Goal: Task Accomplishment & Management: Complete application form

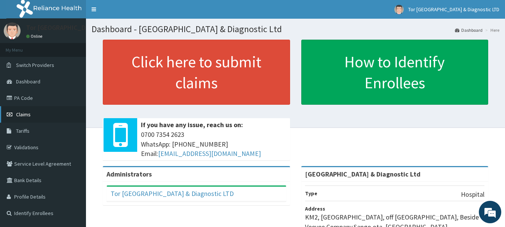
click at [39, 117] on link "Claims" at bounding box center [43, 114] width 86 height 16
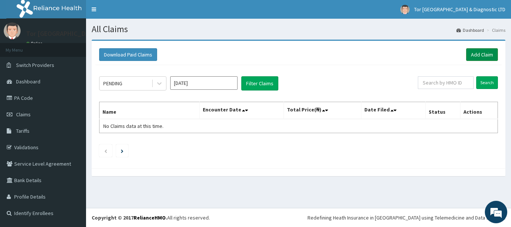
click at [484, 56] on link "Add Claim" at bounding box center [482, 54] width 32 height 13
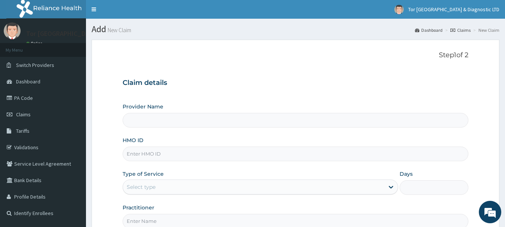
type input "[GEOGRAPHIC_DATA] & Diagnostic Ltd"
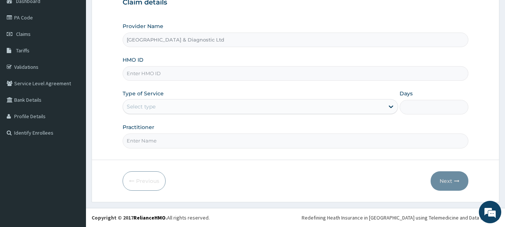
click at [176, 79] on input "HMO ID" at bounding box center [296, 73] width 346 height 15
type input "DAL/11184/A"
click at [166, 110] on div "Select type" at bounding box center [253, 107] width 261 height 12
click at [165, 107] on div "Select type" at bounding box center [253, 107] width 261 height 12
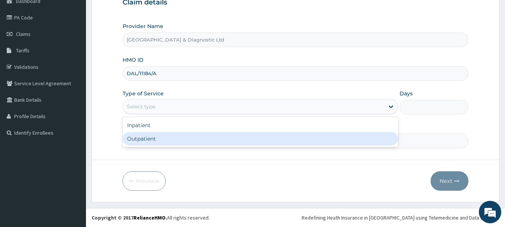
click at [155, 139] on div "Outpatient" at bounding box center [261, 138] width 276 height 13
type input "1"
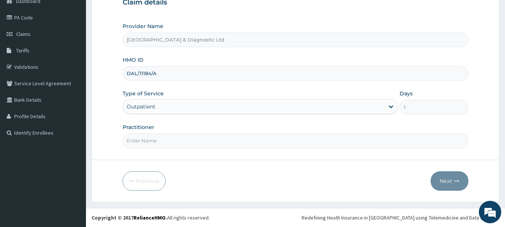
click at [156, 141] on input "Practitioner" at bounding box center [296, 141] width 346 height 15
type input "[PERSON_NAME]"
click at [447, 183] on button "Next" at bounding box center [450, 180] width 38 height 19
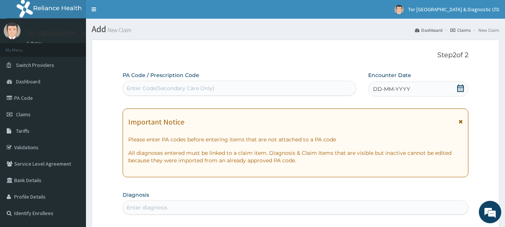
click at [461, 85] on icon at bounding box center [461, 88] width 7 height 7
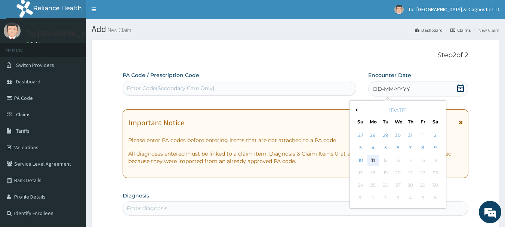
click at [373, 160] on div "11" at bounding box center [373, 160] width 11 height 11
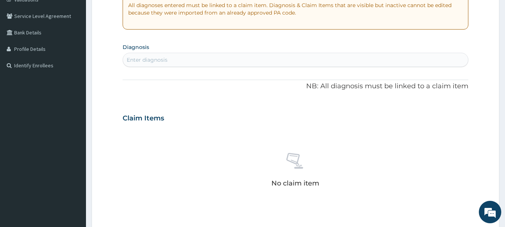
scroll to position [150, 0]
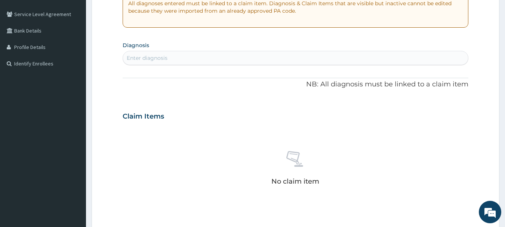
click at [193, 58] on div "Enter diagnosis" at bounding box center [296, 58] width 346 height 12
type input "LOW BAC"
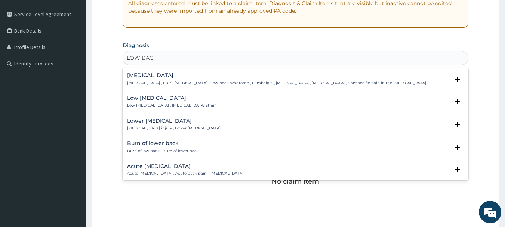
click at [177, 78] on h4 "[MEDICAL_DATA]" at bounding box center [276, 76] width 299 height 6
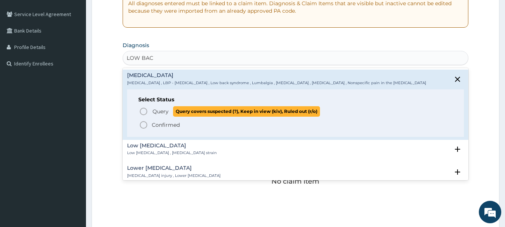
click at [152, 111] on p "Query Query covers suspected (?), Keep in view (kiv), Ruled out (r/o)" at bounding box center [236, 111] width 168 height 10
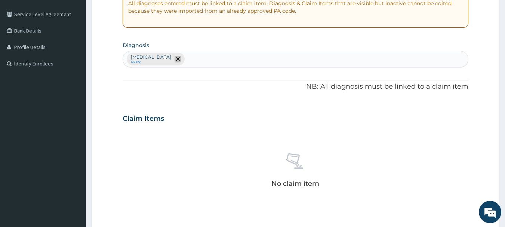
click at [175, 56] on span "remove selection option" at bounding box center [178, 59] width 7 height 7
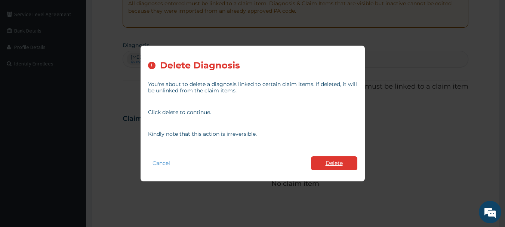
click at [328, 162] on button "Delete" at bounding box center [334, 163] width 46 height 14
click at [328, 162] on div "No claim item" at bounding box center [296, 172] width 346 height 86
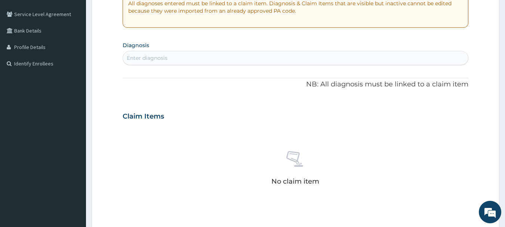
click at [209, 58] on div "Enter diagnosis" at bounding box center [296, 58] width 346 height 12
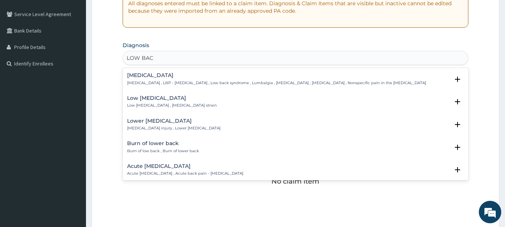
type input "LOW BACK"
click at [164, 80] on p "Low back pain , LBP - Low back pain , Low back syndrome , Lumbalgia , Lumbago ,…" at bounding box center [276, 82] width 299 height 5
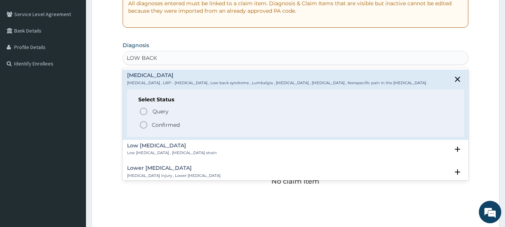
click at [155, 124] on p "Confirmed" at bounding box center [166, 124] width 28 height 7
click at [155, 124] on div "Claim Items" at bounding box center [296, 114] width 346 height 19
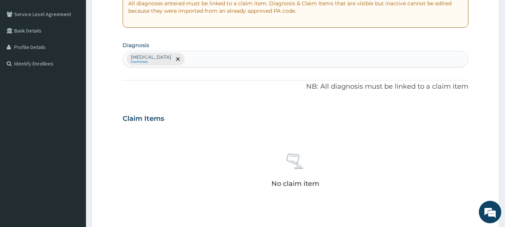
click at [213, 54] on div "Low back pain Confirmed" at bounding box center [296, 59] width 346 height 16
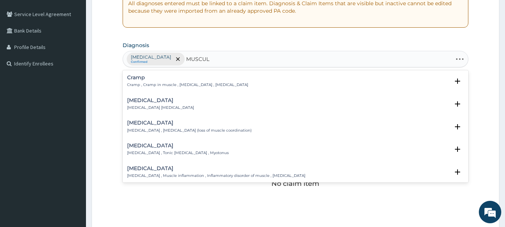
type input "MUSCULO"
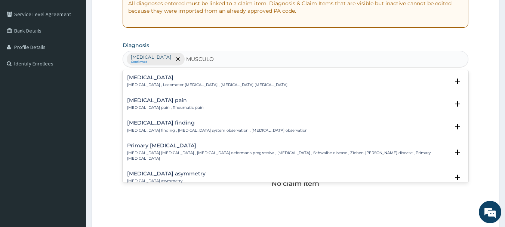
click at [167, 104] on div "Musculoskeletal pain Musculoskeletal pain , Rheumatic pain" at bounding box center [165, 104] width 77 height 13
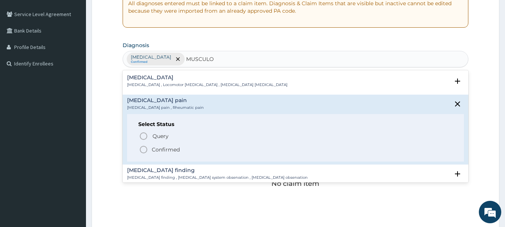
click at [147, 149] on circle "status option filled" at bounding box center [143, 149] width 7 height 7
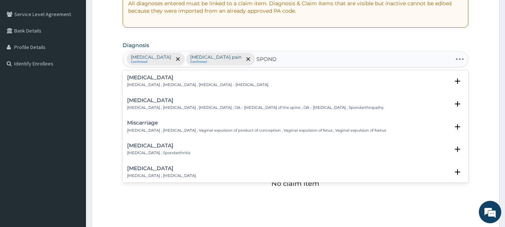
type input "SPONDY"
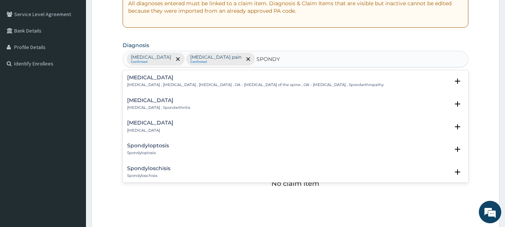
click at [150, 83] on p "Spondylosis , Spondylarthrosis , Osteoarthritis of spine , OA - Osteoarthritis …" at bounding box center [255, 84] width 257 height 5
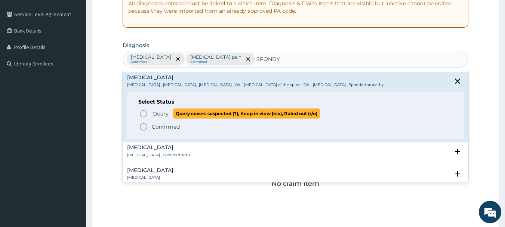
click at [141, 112] on circle "status option query" at bounding box center [143, 113] width 7 height 7
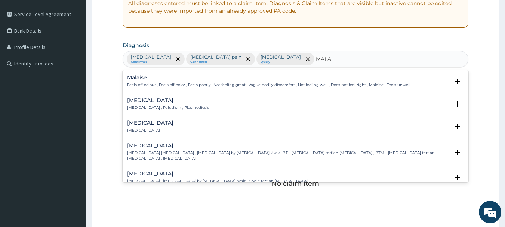
type input "MALAR"
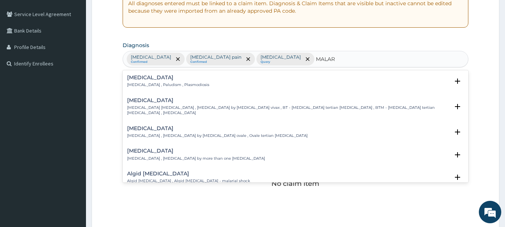
click at [165, 79] on h4 "Malaria" at bounding box center [168, 78] width 82 height 6
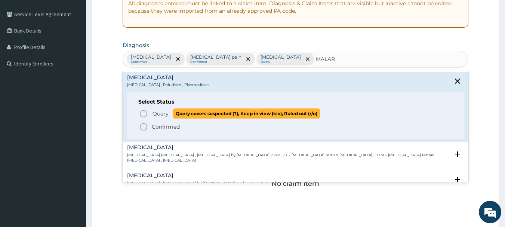
click at [145, 111] on icon "status option query" at bounding box center [143, 113] width 9 height 9
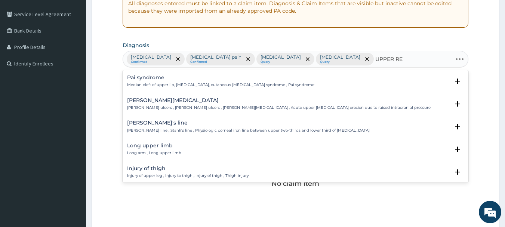
type input "UPPER RES"
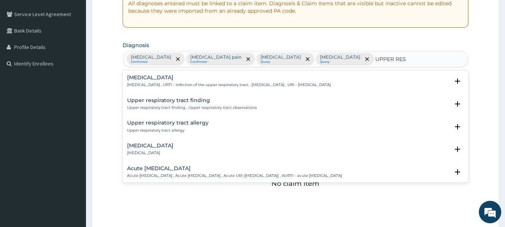
click at [203, 78] on h4 "Upper respiratory infection" at bounding box center [229, 78] width 204 height 6
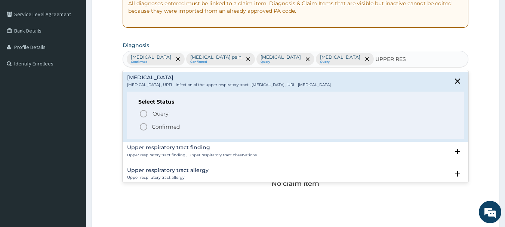
click at [156, 125] on p "Confirmed" at bounding box center [166, 126] width 28 height 7
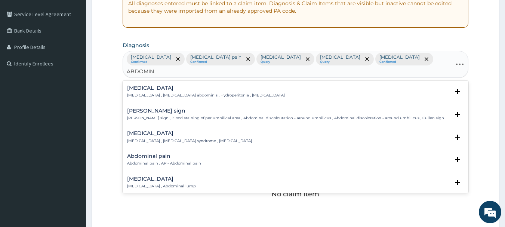
type input "ABDOMINA"
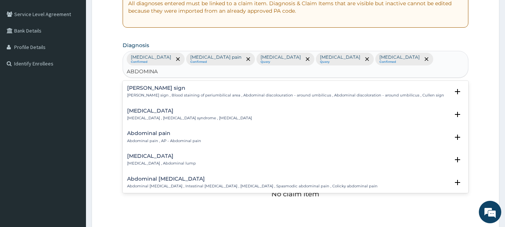
click at [168, 138] on p "Abdominal pain , AP - Abdominal pain" at bounding box center [164, 140] width 74 height 5
click at [171, 131] on h4 "Abdominal pain" at bounding box center [164, 134] width 74 height 6
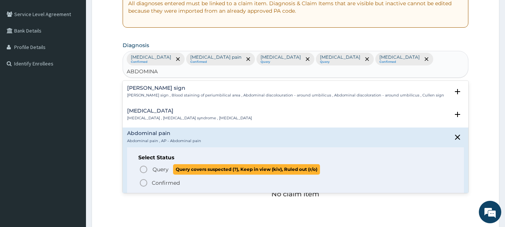
click at [144, 165] on icon "status option query" at bounding box center [143, 169] width 9 height 9
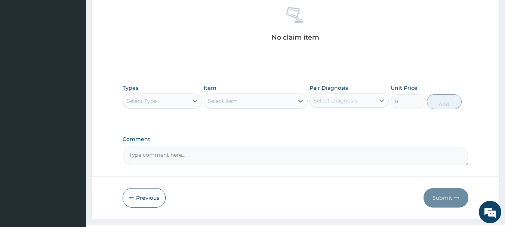
scroll to position [312, 0]
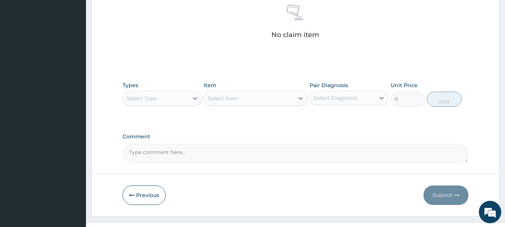
click at [143, 95] on div "Select Type" at bounding box center [142, 98] width 30 height 7
click at [152, 95] on div "Select Type" at bounding box center [142, 98] width 30 height 7
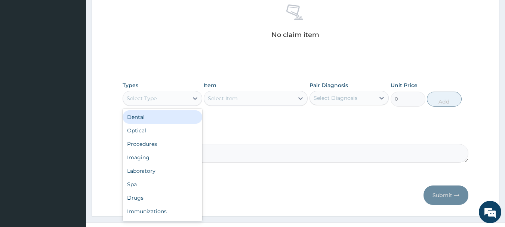
type input "P"
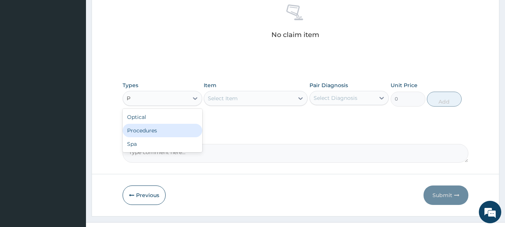
click at [137, 124] on div "Procedures" at bounding box center [163, 130] width 80 height 13
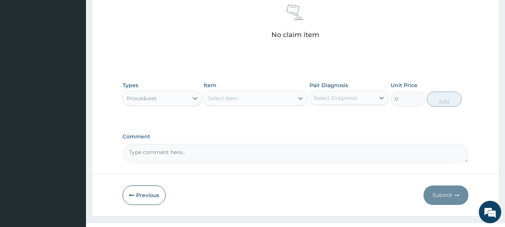
click at [245, 92] on div "Select Item" at bounding box center [249, 98] width 90 height 12
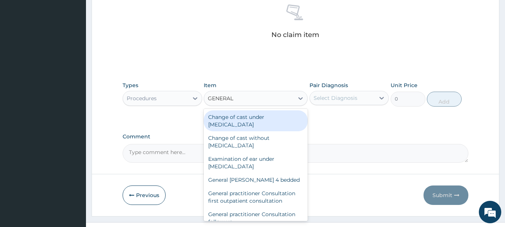
type input "GENERAL P"
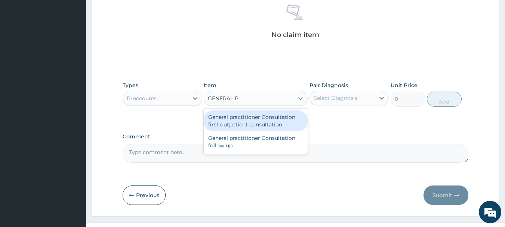
click at [248, 110] on div "General practitioner Consultation first outpatient consultation" at bounding box center [256, 120] width 104 height 21
type input "3547.5"
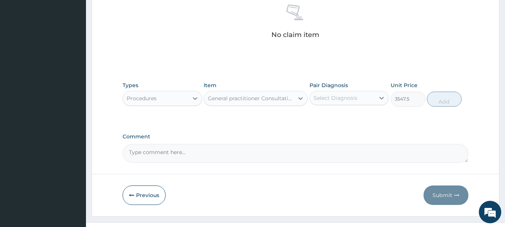
click at [353, 92] on div "Select Diagnosis" at bounding box center [342, 98] width 65 height 12
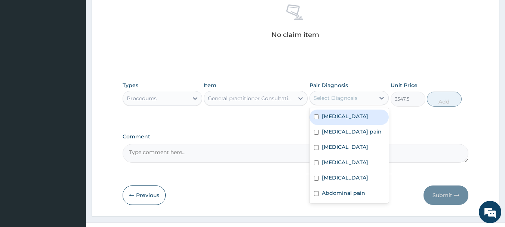
click at [336, 113] on label "Low back pain" at bounding box center [345, 116] width 46 height 7
checkbox input "true"
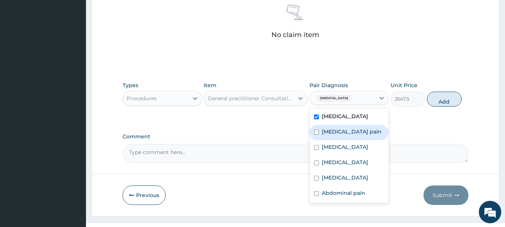
click at [327, 128] on label "Musculoskeletal pain" at bounding box center [352, 131] width 60 height 7
checkbox input "true"
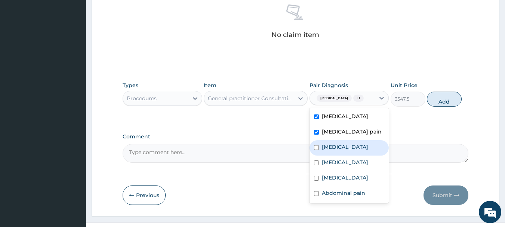
click at [325, 143] on label "Spondylosis" at bounding box center [345, 146] width 46 height 7
checkbox input "true"
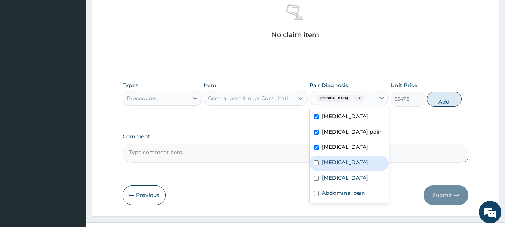
drag, startPoint x: 324, startPoint y: 143, endPoint x: 324, endPoint y: 149, distance: 6.7
click at [324, 156] on div "Malaria" at bounding box center [350, 163] width 80 height 15
checkbox input "true"
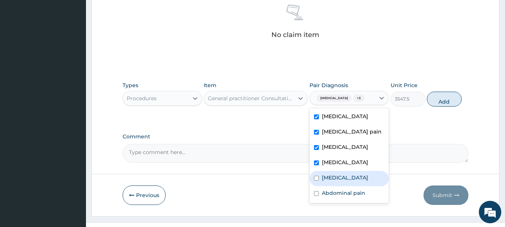
click at [328, 174] on label "Upper respiratory infection" at bounding box center [345, 177] width 46 height 7
checkbox input "true"
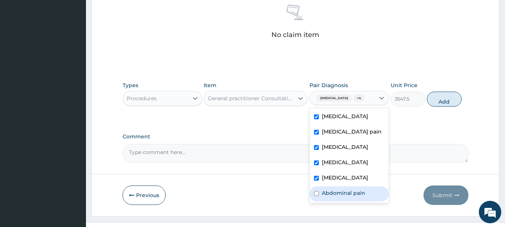
click at [325, 189] on label "Abdominal pain" at bounding box center [343, 192] width 43 height 7
checkbox input "true"
click at [447, 92] on button "Add" at bounding box center [444, 99] width 35 height 15
type input "0"
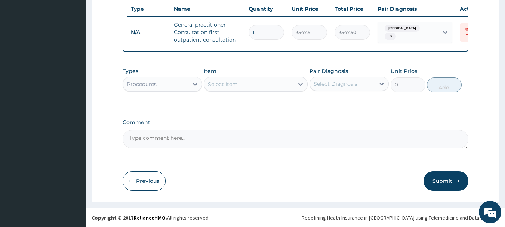
scroll to position [287, 0]
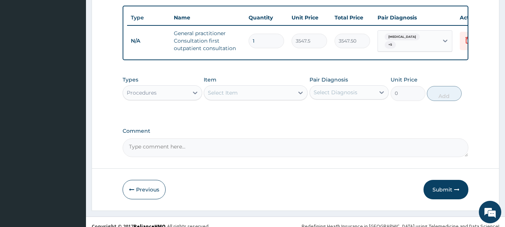
click at [185, 87] on div "Procedures" at bounding box center [155, 93] width 65 height 12
click at [169, 87] on div "Procedures" at bounding box center [155, 93] width 65 height 12
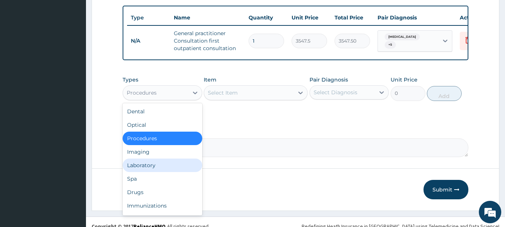
click at [139, 159] on div "Laboratory" at bounding box center [163, 165] width 80 height 13
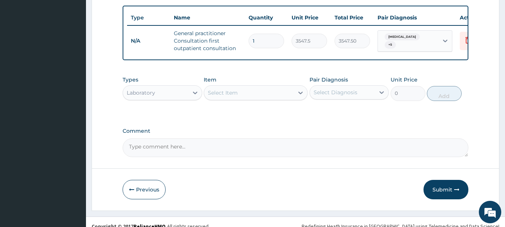
click at [241, 87] on div "Select Item" at bounding box center [249, 93] width 90 height 12
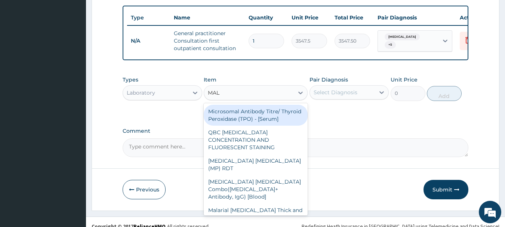
type input "MALA"
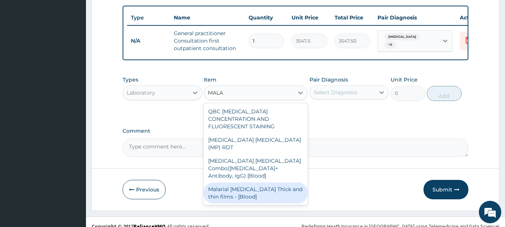
click at [232, 183] on div "Malarial Parasite Thick and thin films - [Blood]" at bounding box center [256, 193] width 104 height 21
type input "1612.5"
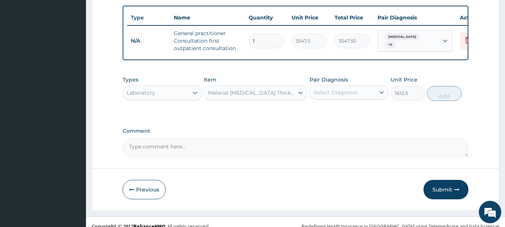
click at [343, 89] on div "Select Diagnosis" at bounding box center [336, 92] width 44 height 7
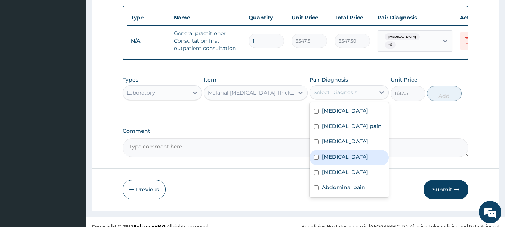
click at [328, 153] on label "Malaria" at bounding box center [345, 156] width 46 height 7
checkbox input "true"
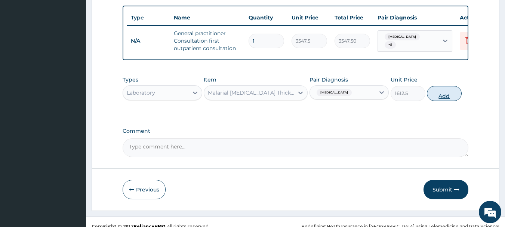
click at [441, 88] on button "Add" at bounding box center [444, 93] width 35 height 15
type input "0"
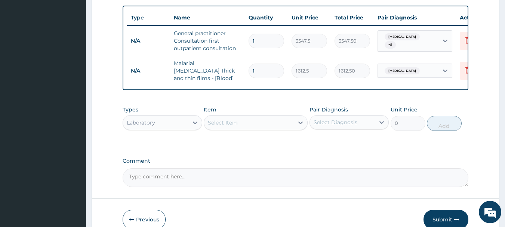
click at [259, 117] on div "Select Item" at bounding box center [249, 123] width 90 height 12
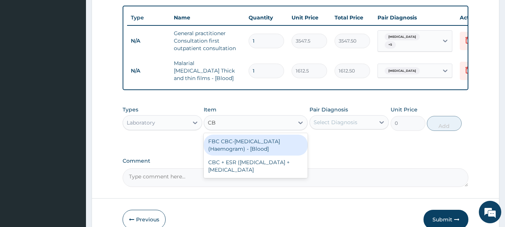
type input "CBC"
click at [252, 135] on div "FBC CBC-Complete Blood Count (Haemogram) - [Blood]" at bounding box center [256, 145] width 104 height 21
type input "4300"
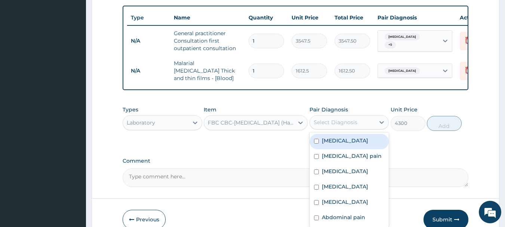
click at [341, 119] on div "Select Diagnosis" at bounding box center [336, 122] width 44 height 7
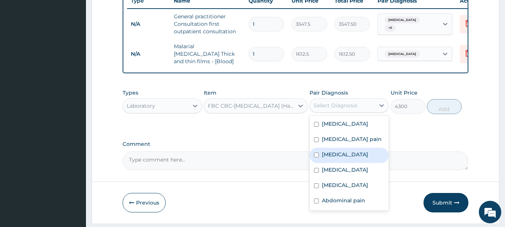
scroll to position [312, 0]
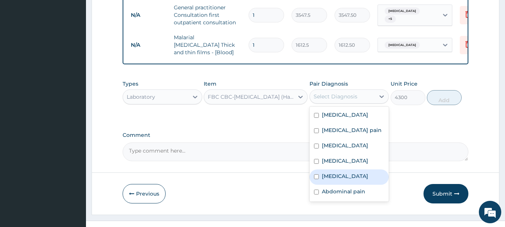
click at [330, 172] on label "Upper respiratory infection" at bounding box center [345, 175] width 46 height 7
checkbox input "true"
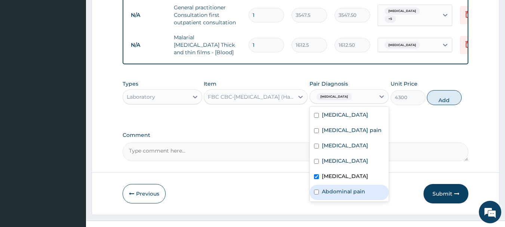
click at [330, 188] on label "Abdominal pain" at bounding box center [343, 191] width 43 height 7
checkbox input "true"
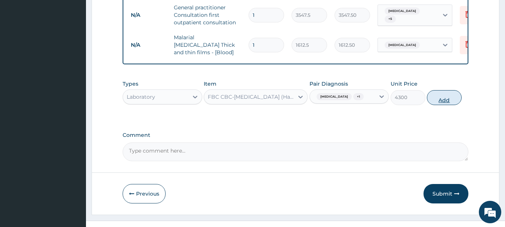
click at [442, 93] on button "Add" at bounding box center [444, 97] width 35 height 15
type input "0"
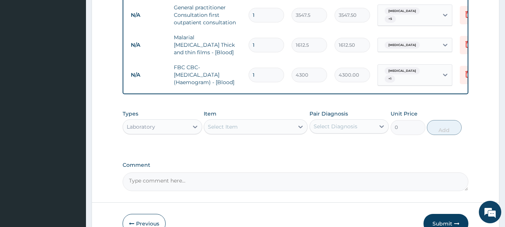
click at [223, 123] on div "Select Item" at bounding box center [223, 126] width 30 height 7
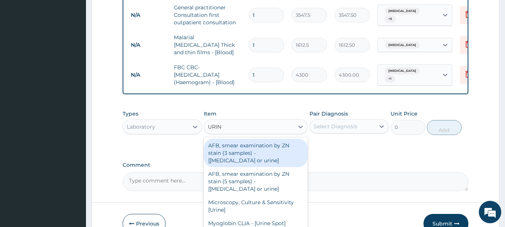
type input "URINA"
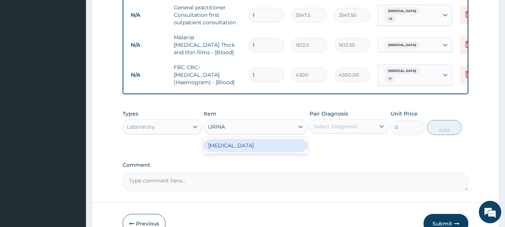
click at [224, 139] on div "URINALYSIS" at bounding box center [256, 145] width 104 height 13
type input "1612.5"
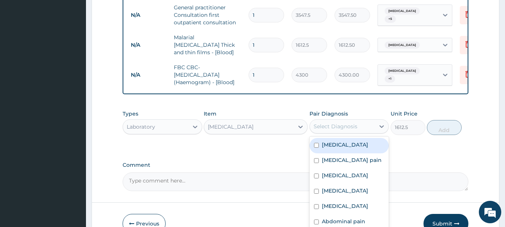
click at [326, 123] on div "Select Diagnosis" at bounding box center [336, 126] width 44 height 7
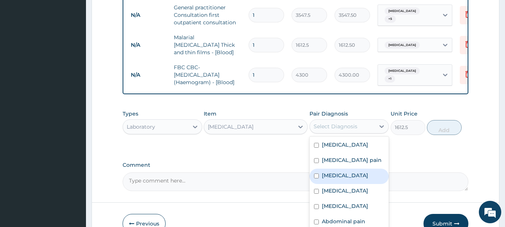
scroll to position [342, 0]
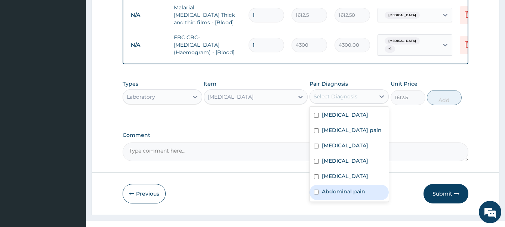
click at [325, 188] on label "Abdominal pain" at bounding box center [343, 191] width 43 height 7
checkbox input "true"
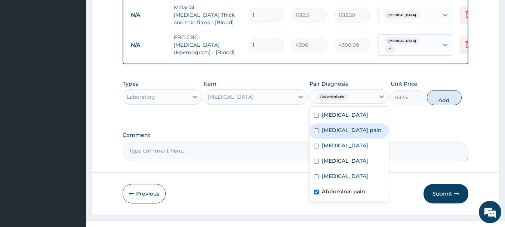
click at [330, 126] on label "Musculoskeletal pain" at bounding box center [352, 129] width 60 height 7
checkbox input "true"
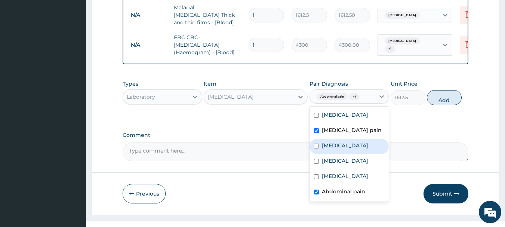
click at [326, 142] on label "Spondylosis" at bounding box center [345, 145] width 46 height 7
checkbox input "false"
click at [452, 90] on button "Add" at bounding box center [444, 97] width 35 height 15
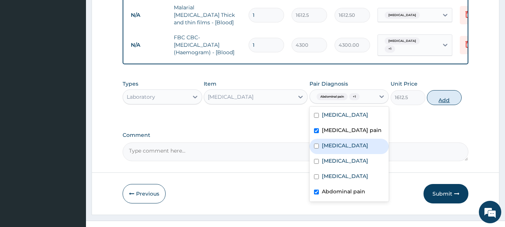
type input "0"
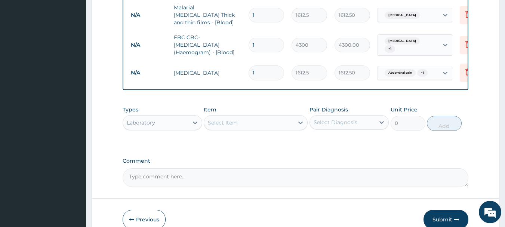
click at [180, 117] on div "Laboratory" at bounding box center [155, 123] width 65 height 12
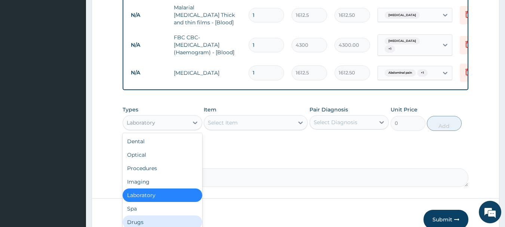
click at [152, 215] on div "Drugs" at bounding box center [163, 221] width 80 height 13
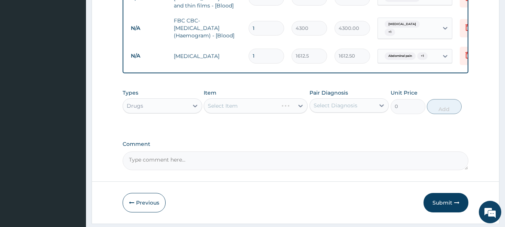
scroll to position [368, 0]
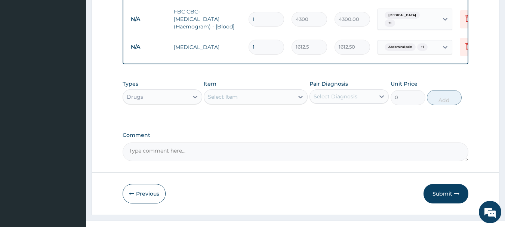
click at [249, 91] on div "Select Item" at bounding box center [249, 97] width 90 height 12
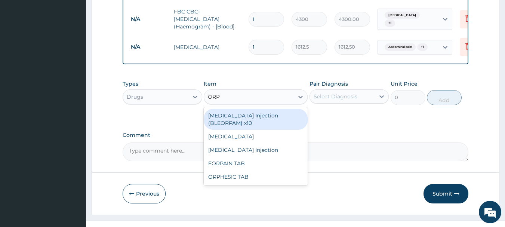
type input "ORPH"
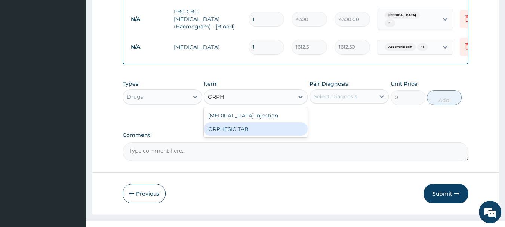
click at [235, 122] on div "ORPHESIC TAB" at bounding box center [256, 128] width 104 height 13
type input "106.425"
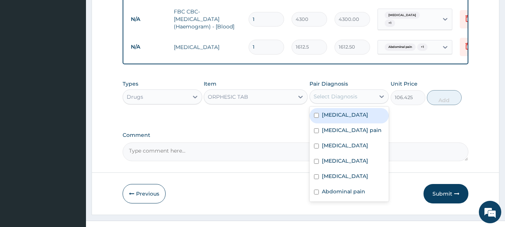
click at [339, 93] on div "Select Diagnosis" at bounding box center [336, 96] width 44 height 7
click at [326, 111] on label "Low back pain" at bounding box center [345, 114] width 46 height 7
checkbox input "true"
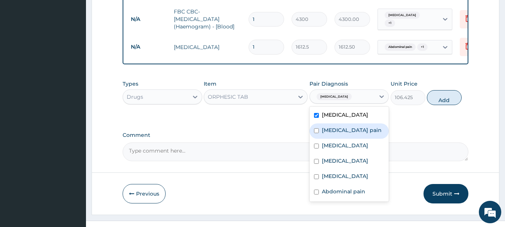
click at [330, 126] on label "Musculoskeletal pain" at bounding box center [352, 129] width 60 height 7
checkbox input "true"
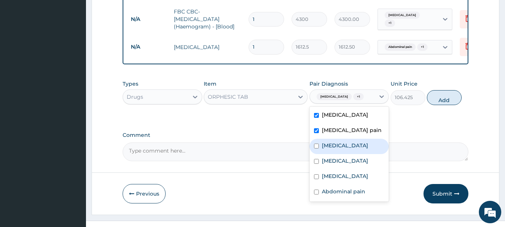
click at [331, 142] on label "Spondylosis" at bounding box center [345, 145] width 46 height 7
checkbox input "true"
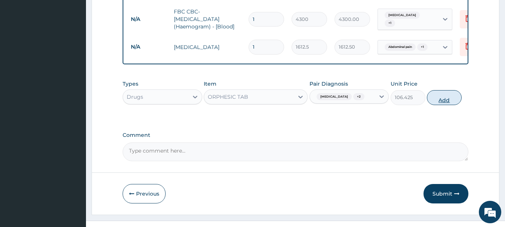
click at [439, 90] on button "Add" at bounding box center [444, 97] width 35 height 15
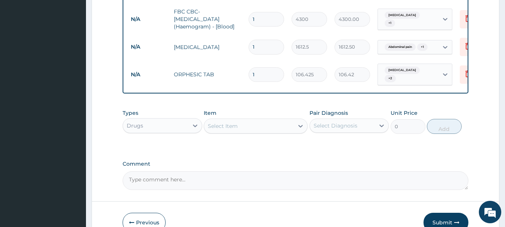
drag, startPoint x: 248, startPoint y: 104, endPoint x: 248, endPoint y: 108, distance: 3.8
click at [248, 120] on div "Select Item" at bounding box center [249, 126] width 90 height 12
click at [247, 120] on div "Select Item" at bounding box center [249, 126] width 90 height 12
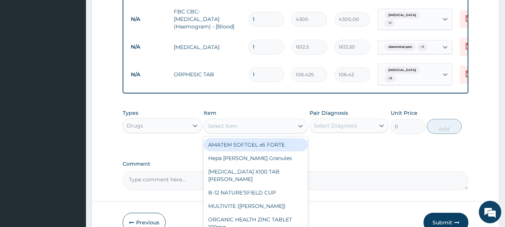
click at [241, 138] on div "AMATEM SOFTGEL x6 FORTE" at bounding box center [256, 144] width 104 height 13
type input "473"
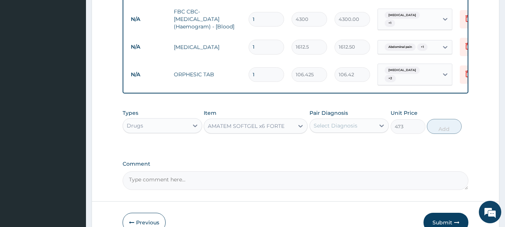
click at [336, 122] on div "Select Diagnosis" at bounding box center [336, 125] width 44 height 7
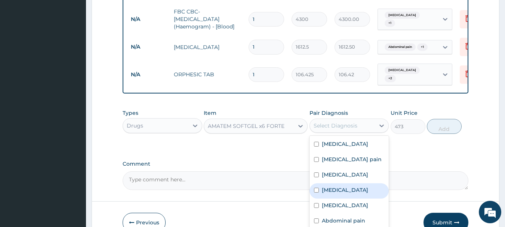
click at [324, 186] on label "Malaria" at bounding box center [345, 189] width 46 height 7
checkbox input "true"
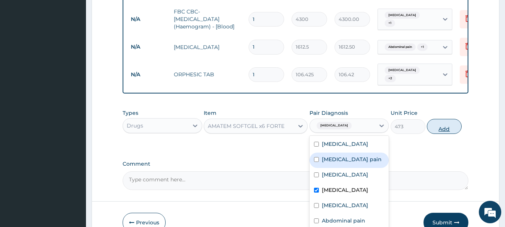
click at [455, 119] on button "Add" at bounding box center [444, 126] width 35 height 15
type input "0"
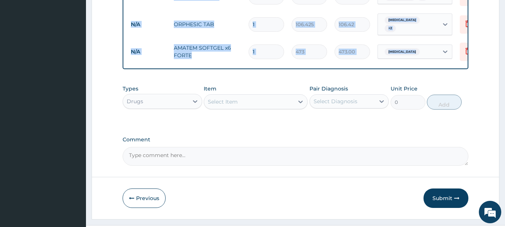
scroll to position [420, 0]
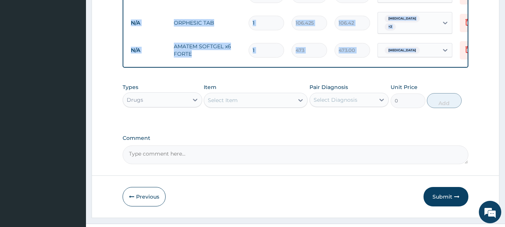
click at [232, 97] on div "Select Item" at bounding box center [223, 100] width 30 height 7
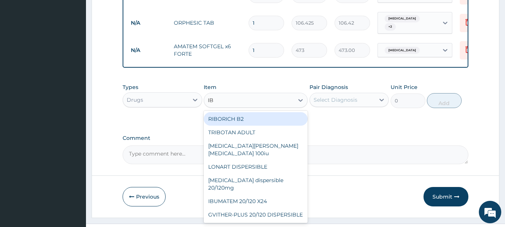
type input "IBU"
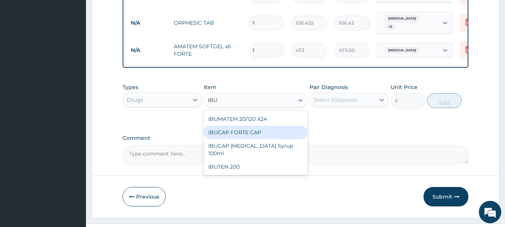
click at [233, 126] on div "IBUCAP FORTE CAP" at bounding box center [256, 132] width 104 height 13
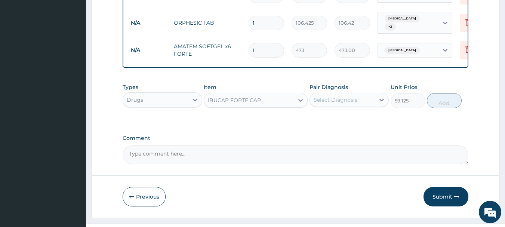
click at [275, 94] on div "IBUCAP FORTE CAP" at bounding box center [249, 100] width 90 height 12
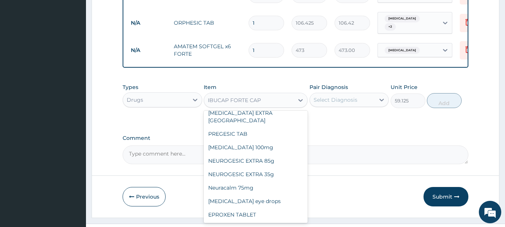
scroll to position [10657, 0]
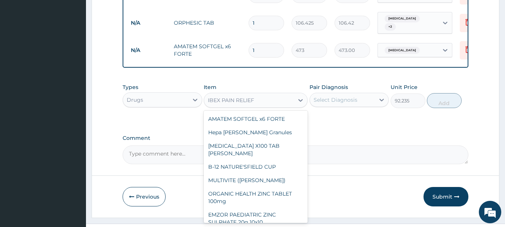
click at [246, 97] on div "IBEX PAIN RELIEF" at bounding box center [231, 100] width 46 height 7
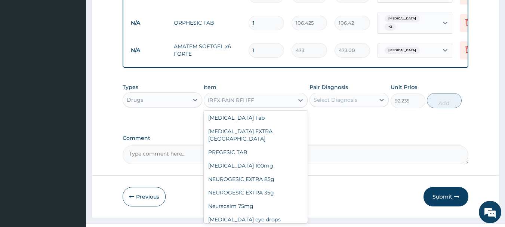
scroll to position [10609, 0]
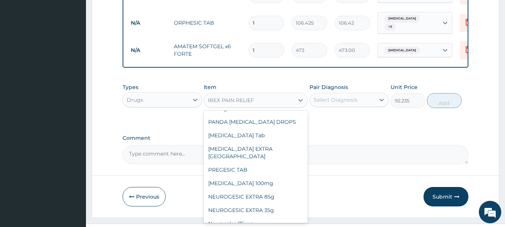
type input "59.125"
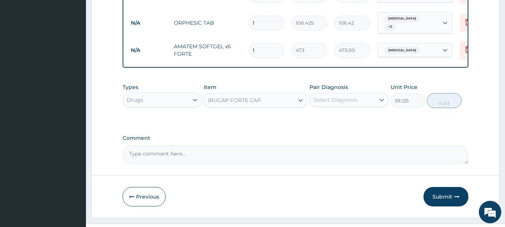
click at [335, 96] on div "Select Diagnosis" at bounding box center [336, 99] width 44 height 7
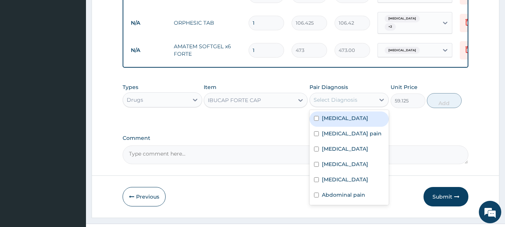
click at [325, 114] on label "Low back pain" at bounding box center [345, 117] width 46 height 7
checkbox input "false"
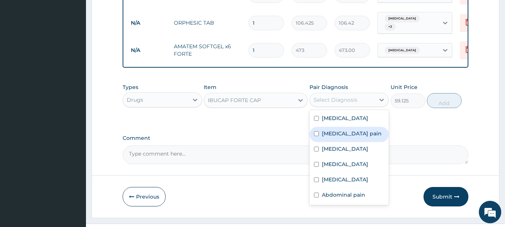
click at [328, 130] on label "Musculoskeletal pain" at bounding box center [352, 133] width 60 height 7
checkbox input "true"
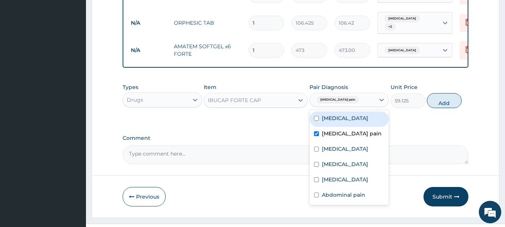
click at [323, 114] on label "Low back pain" at bounding box center [345, 117] width 46 height 7
checkbox input "true"
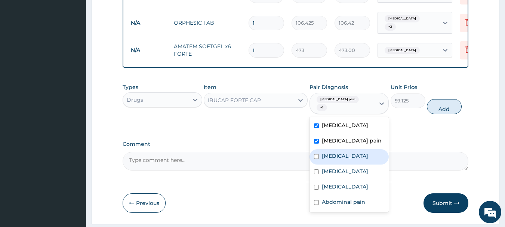
click at [329, 152] on label "Spondylosis" at bounding box center [345, 155] width 46 height 7
checkbox input "true"
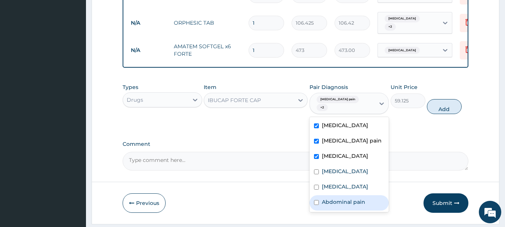
click at [338, 198] on label "Abdominal pain" at bounding box center [343, 201] width 43 height 7
checkbox input "true"
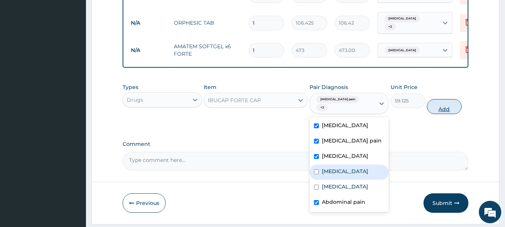
click at [441, 99] on button "Add" at bounding box center [444, 106] width 35 height 15
click at [441, 93] on div "Types Drugs Item IBUCAP FORTE CAP Pair Diagnosis option Abdominal pain, selecte…" at bounding box center [296, 99] width 346 height 39
type input "0"
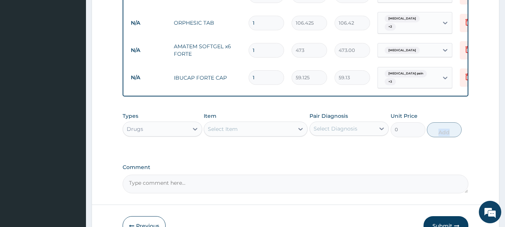
click at [245, 123] on div "Select Item" at bounding box center [249, 129] width 90 height 12
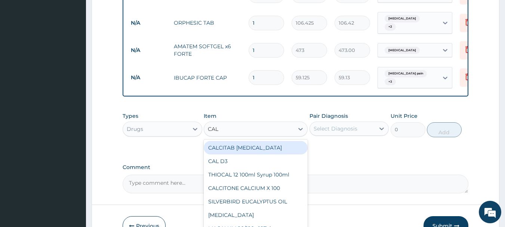
type input "CALC"
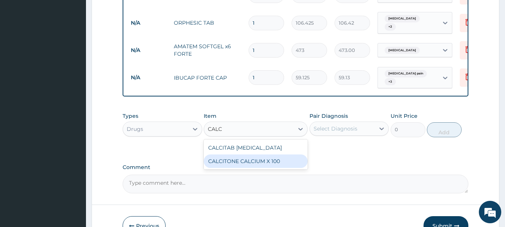
click at [236, 155] on div "CALCITONE CALCIUM X 100" at bounding box center [256, 161] width 104 height 13
type input "23.65"
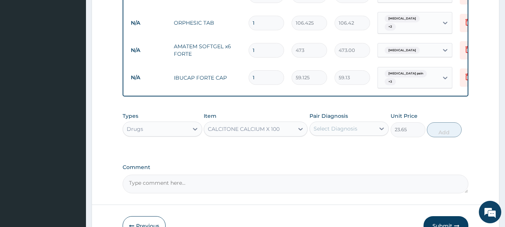
click at [360, 123] on div "Select Diagnosis" at bounding box center [342, 129] width 65 height 12
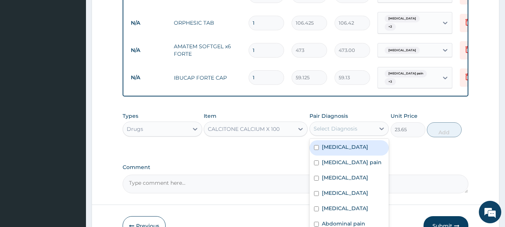
click at [270, 125] on div "CALCITONE CALCIUM X 100" at bounding box center [244, 128] width 72 height 7
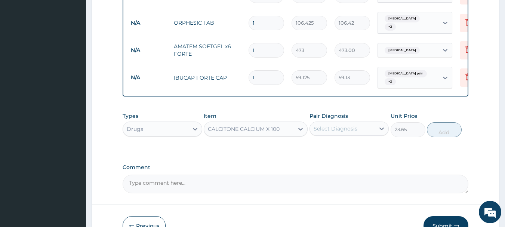
click at [267, 125] on div "CALCITONE CALCIUM X 100" at bounding box center [244, 128] width 72 height 7
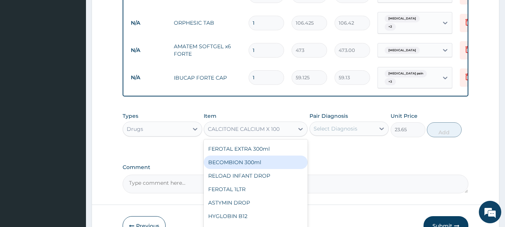
scroll to position [567, 0]
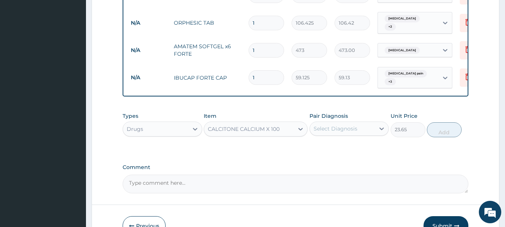
click at [352, 125] on div "Select Diagnosis" at bounding box center [336, 128] width 44 height 7
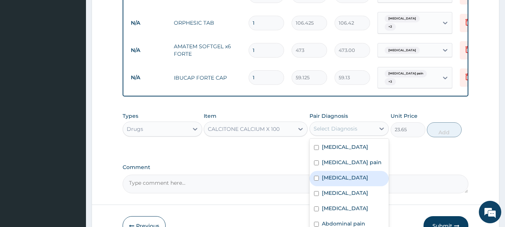
click at [329, 174] on label "Spondylosis" at bounding box center [345, 177] width 46 height 7
checkbox input "true"
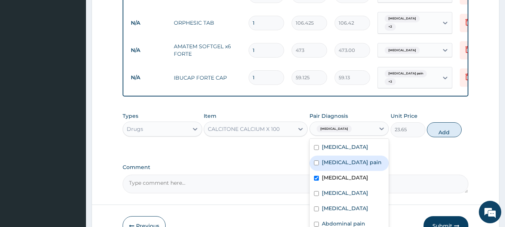
click at [335, 159] on label "Musculoskeletal pain" at bounding box center [352, 162] width 60 height 7
checkbox input "true"
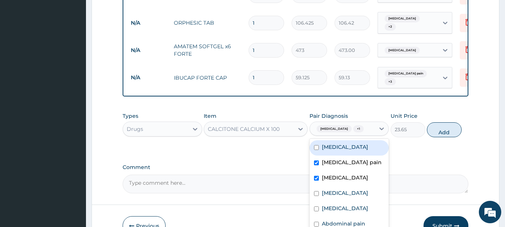
click at [318, 145] on input "checkbox" at bounding box center [316, 147] width 5 height 5
checkbox input "true"
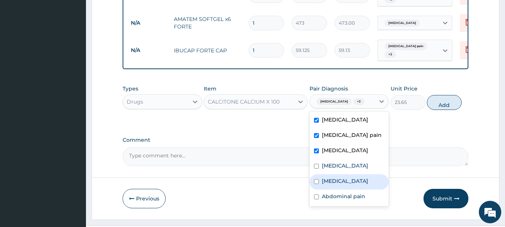
scroll to position [449, 0]
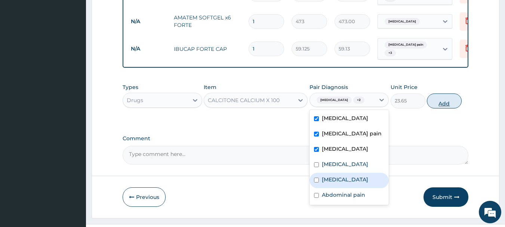
click at [441, 94] on button "Add" at bounding box center [444, 101] width 35 height 15
type input "0"
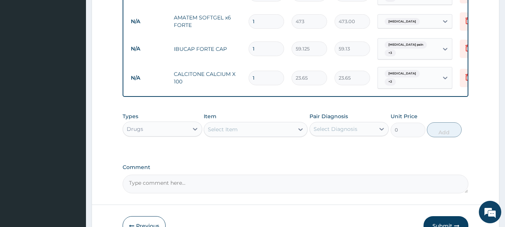
click at [244, 123] on div "Select Item" at bounding box center [249, 129] width 90 height 12
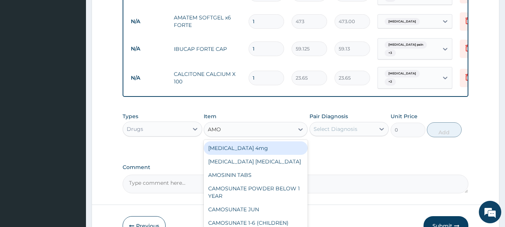
type input "AMOX"
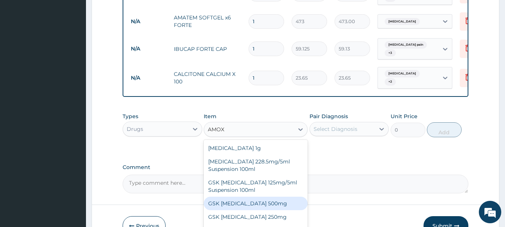
scroll to position [13, 0]
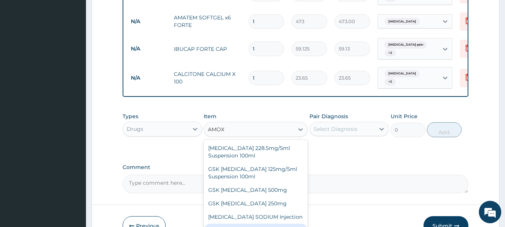
click at [230, 224] on div "AMOXICILLIN 500mg" at bounding box center [256, 230] width 104 height 13
type input "70.95"
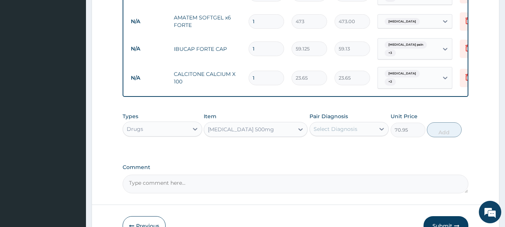
click at [348, 125] on div "Select Diagnosis" at bounding box center [336, 128] width 44 height 7
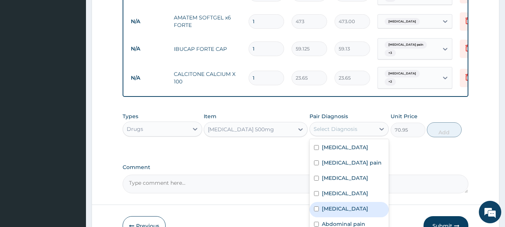
click at [328, 205] on label "Upper respiratory infection" at bounding box center [345, 208] width 46 height 7
checkbox input "true"
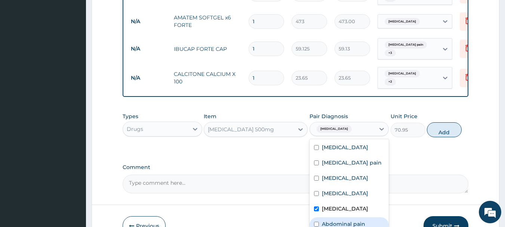
click at [323, 220] on label "Abdominal pain" at bounding box center [343, 223] width 43 height 7
checkbox input "true"
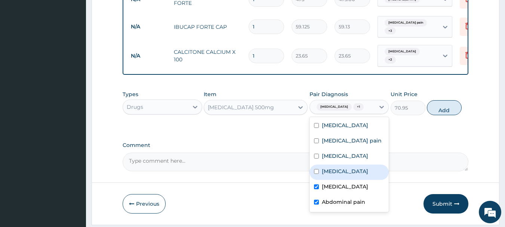
scroll to position [481, 0]
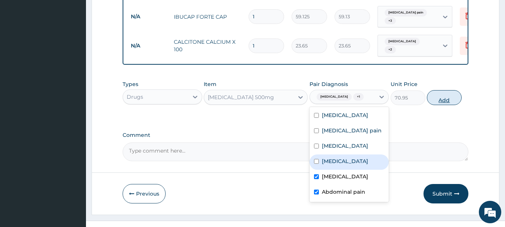
click at [440, 90] on button "Add" at bounding box center [444, 97] width 35 height 15
type input "0"
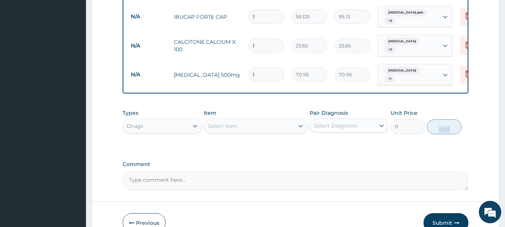
click at [267, 120] on div "Select Item" at bounding box center [249, 126] width 90 height 12
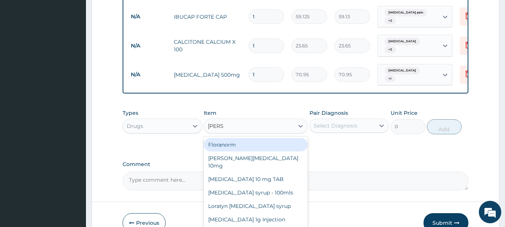
type input "LORAT"
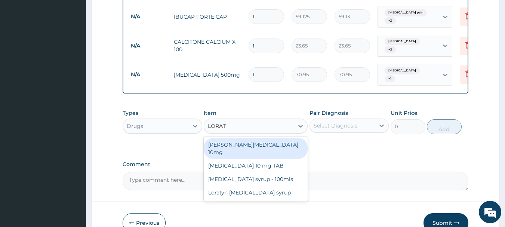
click at [253, 138] on div "Loratyn Loratadine 10mg" at bounding box center [256, 148] width 104 height 21
type input "88.6875"
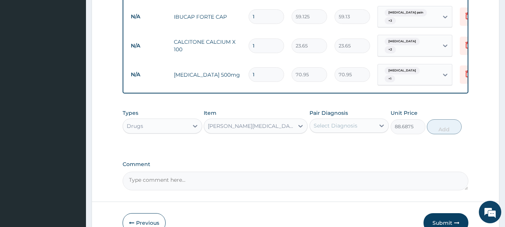
click at [329, 122] on div "Select Diagnosis" at bounding box center [336, 125] width 44 height 7
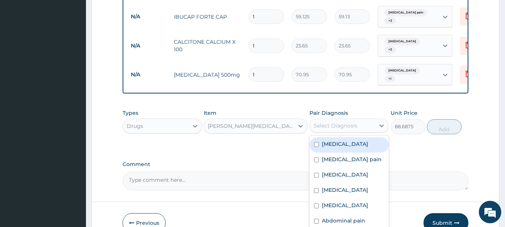
click at [329, 122] on div "Select Diagnosis" at bounding box center [336, 125] width 44 height 7
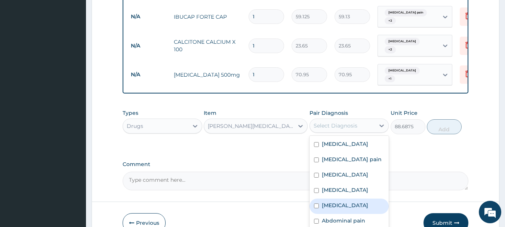
click at [332, 202] on label "Upper respiratory infection" at bounding box center [345, 205] width 46 height 7
checkbox input "true"
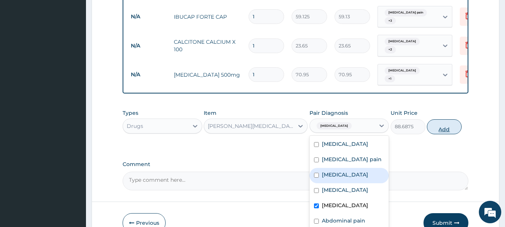
click at [441, 119] on button "Add" at bounding box center [444, 126] width 35 height 15
type input "0"
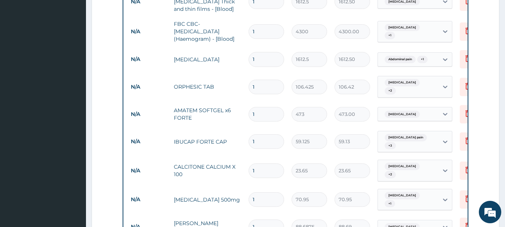
scroll to position [368, 0]
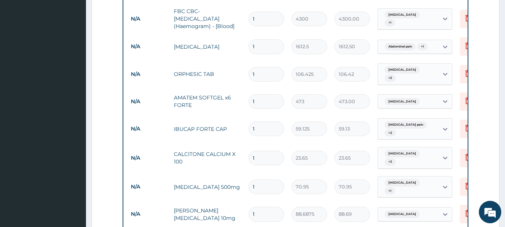
click at [264, 67] on input "1" at bounding box center [267, 74] width 36 height 15
type input "15"
type input "1596.38"
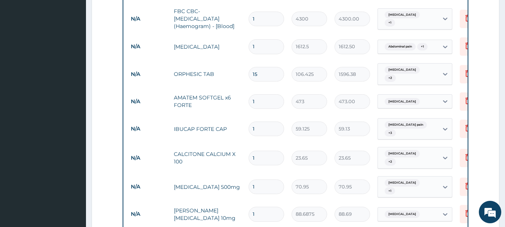
type input "15"
click at [258, 89] on tr "N/A AMATEM SOFTGEL x6 FORTE 1 473 473.00 Malaria Delete" at bounding box center [310, 102] width 367 height 26
click at [260, 94] on input "1" at bounding box center [267, 101] width 36 height 15
type input "0.00"
type input "6"
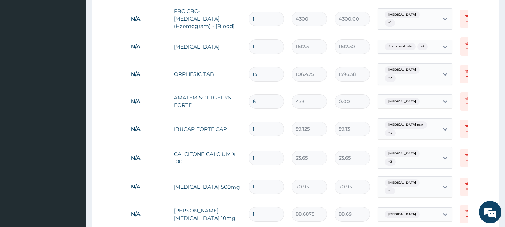
type input "2838.00"
type input "6"
click at [261, 122] on input "1" at bounding box center [267, 129] width 36 height 15
type input "15"
type input "886.88"
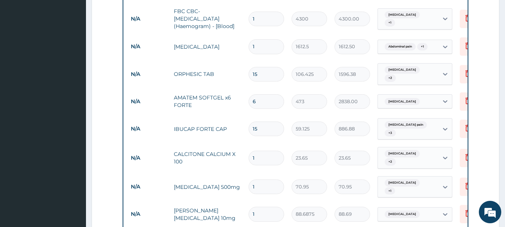
type input "15"
click at [262, 151] on input "1" at bounding box center [267, 158] width 36 height 15
type input "10"
type input "236.50"
type input "10"
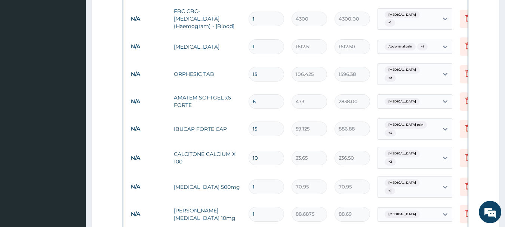
click at [265, 180] on input "1" at bounding box center [267, 187] width 36 height 15
type input "15"
type input "1064.25"
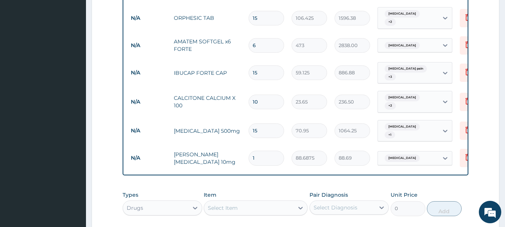
scroll to position [443, 0]
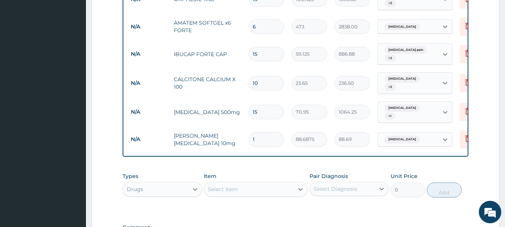
type input "15"
click at [271, 132] on input "1" at bounding box center [267, 139] width 36 height 15
type input "0.00"
type input "5"
type input "443.44"
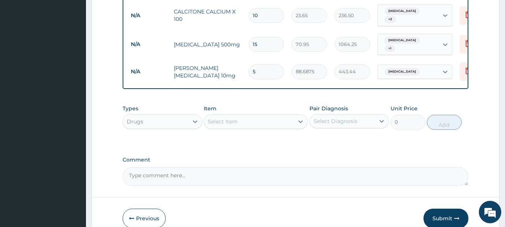
scroll to position [529, 0]
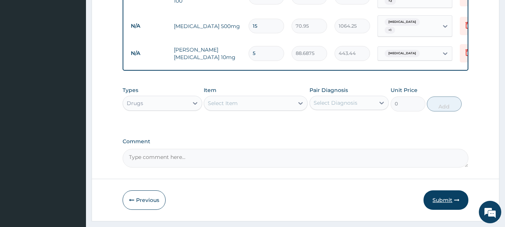
type input "5"
click at [444, 190] on button "Submit" at bounding box center [446, 199] width 45 height 19
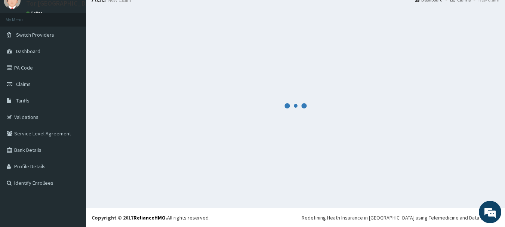
scroll to position [30, 0]
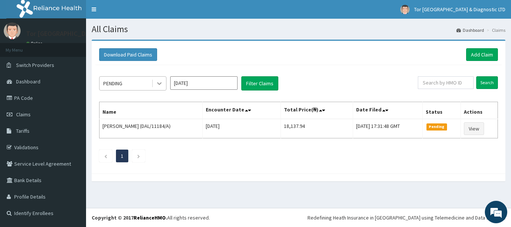
click at [160, 85] on icon at bounding box center [159, 83] width 7 height 7
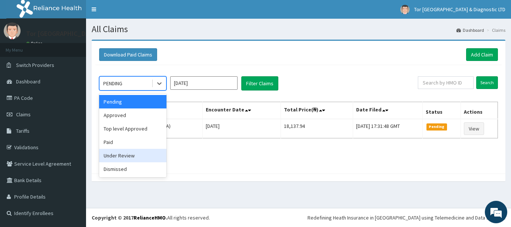
click at [124, 156] on div "Under Review" at bounding box center [132, 155] width 67 height 13
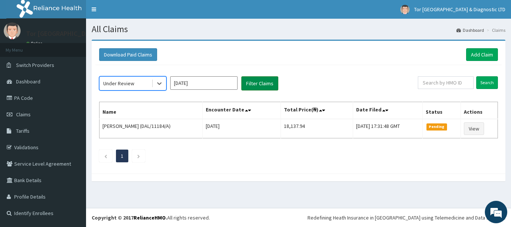
click at [253, 86] on button "Filter Claims" at bounding box center [259, 83] width 37 height 14
